Goal: Information Seeking & Learning: Learn about a topic

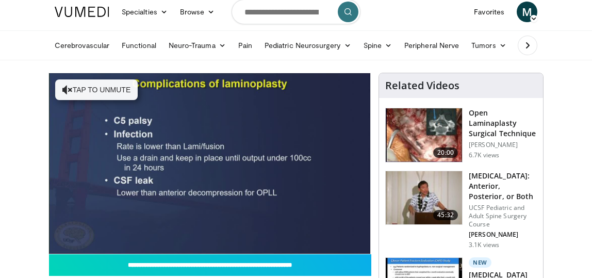
scroll to position [30, 0]
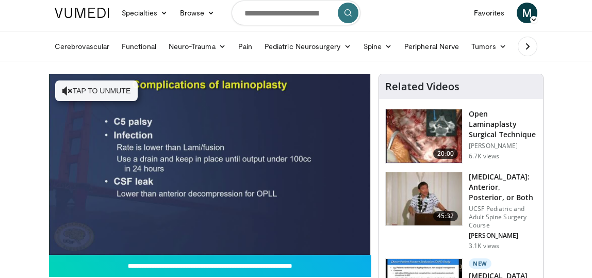
click at [434, 132] on img at bounding box center [424, 136] width 76 height 54
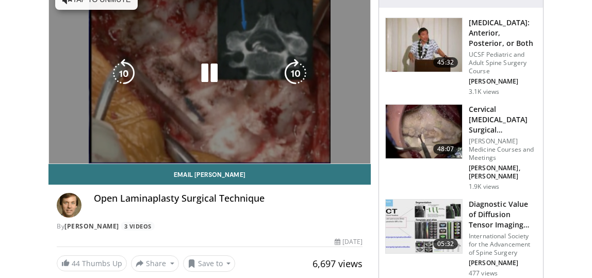
scroll to position [123, 0]
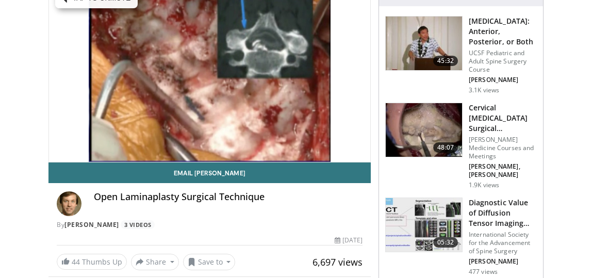
click at [431, 123] on img at bounding box center [424, 130] width 76 height 54
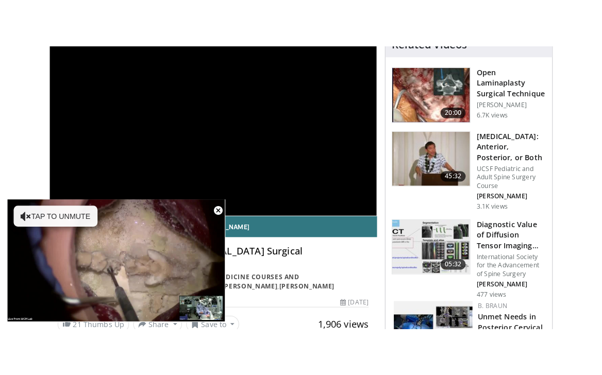
scroll to position [113, 0]
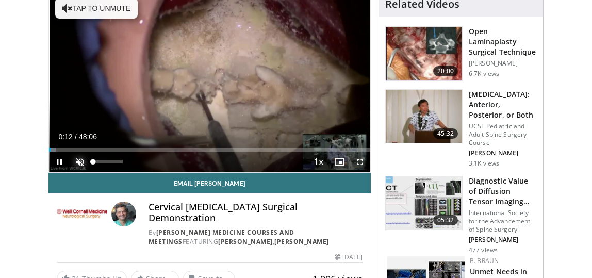
click at [83, 162] on span "Video Player" at bounding box center [80, 162] width 21 height 21
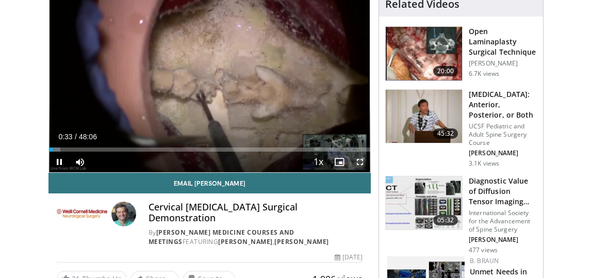
click at [361, 161] on span "Video Player" at bounding box center [360, 162] width 21 height 21
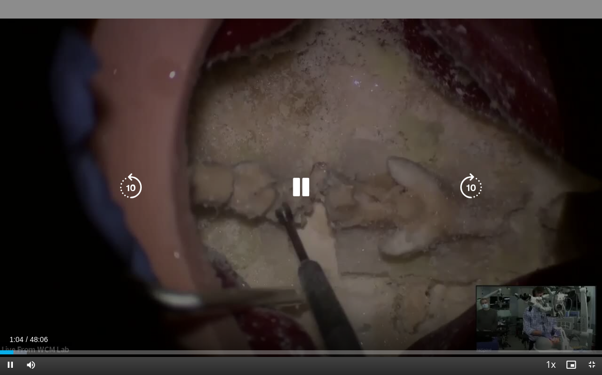
click at [590, 277] on div "10 seconds Tap to unmute" at bounding box center [301, 187] width 602 height 375
click at [299, 188] on icon "Video Player" at bounding box center [301, 187] width 29 height 29
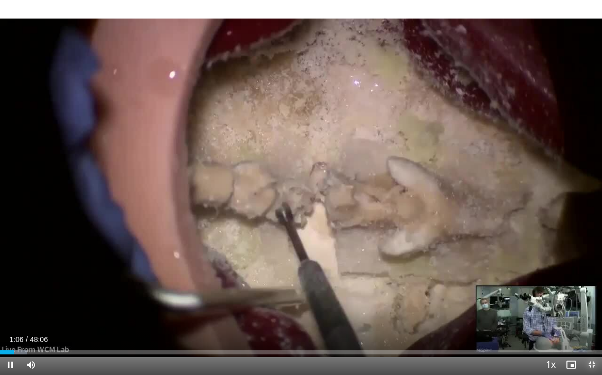
click at [592, 277] on span "Video Player" at bounding box center [592, 365] width 21 height 21
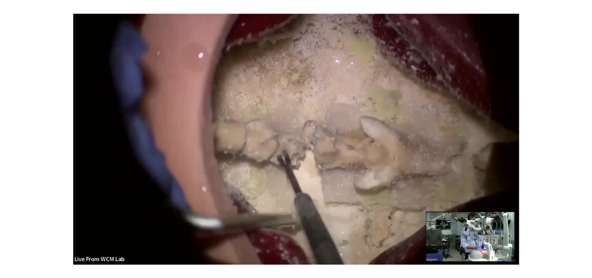
scroll to position [293, 0]
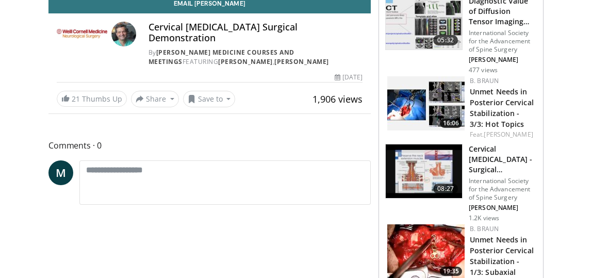
click at [418, 170] on img at bounding box center [424, 171] width 76 height 54
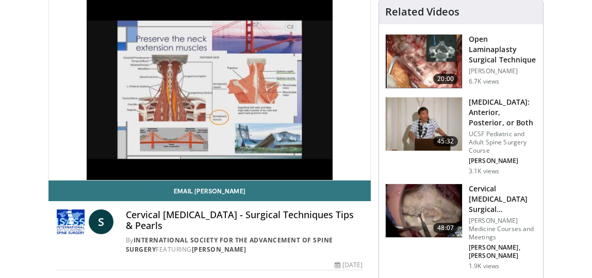
scroll to position [101, 0]
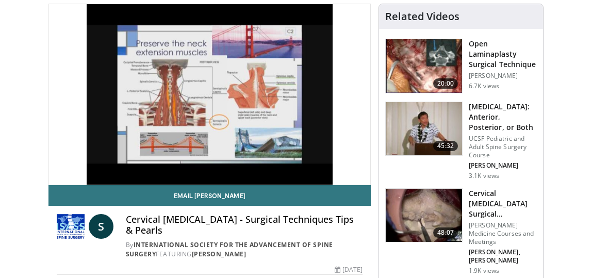
click at [432, 225] on img at bounding box center [424, 216] width 76 height 54
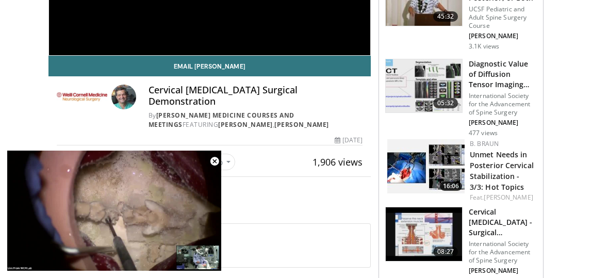
scroll to position [231, 0]
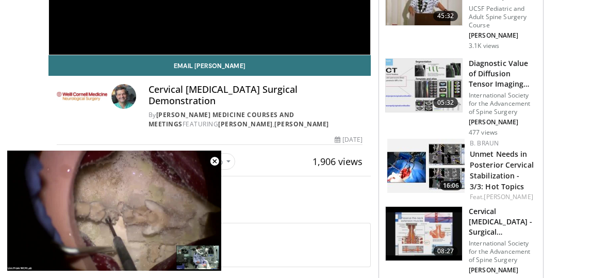
click at [432, 225] on img at bounding box center [424, 234] width 76 height 54
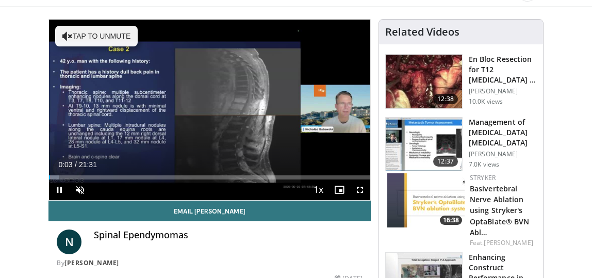
scroll to position [83, 0]
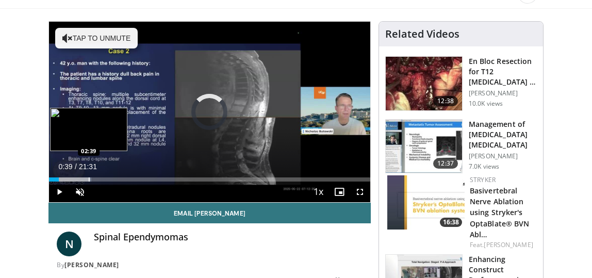
drag, startPoint x: 57, startPoint y: 180, endPoint x: 89, endPoint y: 178, distance: 31.5
click at [89, 178] on div "Progress Bar" at bounding box center [89, 179] width 1 height 4
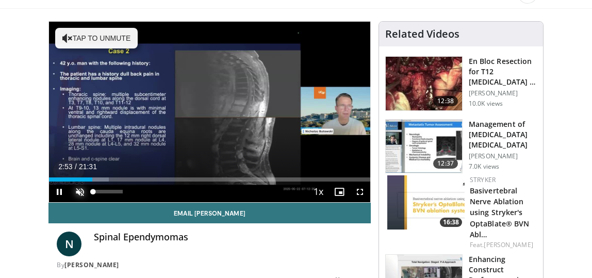
click at [78, 193] on span "Video Player" at bounding box center [80, 192] width 21 height 21
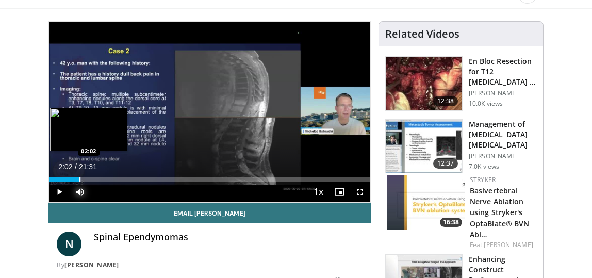
drag, startPoint x: 94, startPoint y: 180, endPoint x: 79, endPoint y: 180, distance: 15.0
click at [79, 180] on div "Progress Bar" at bounding box center [79, 179] width 1 height 4
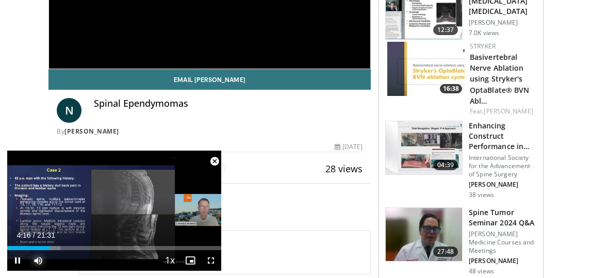
scroll to position [217, 0]
